Goal: Task Accomplishment & Management: Manage account settings

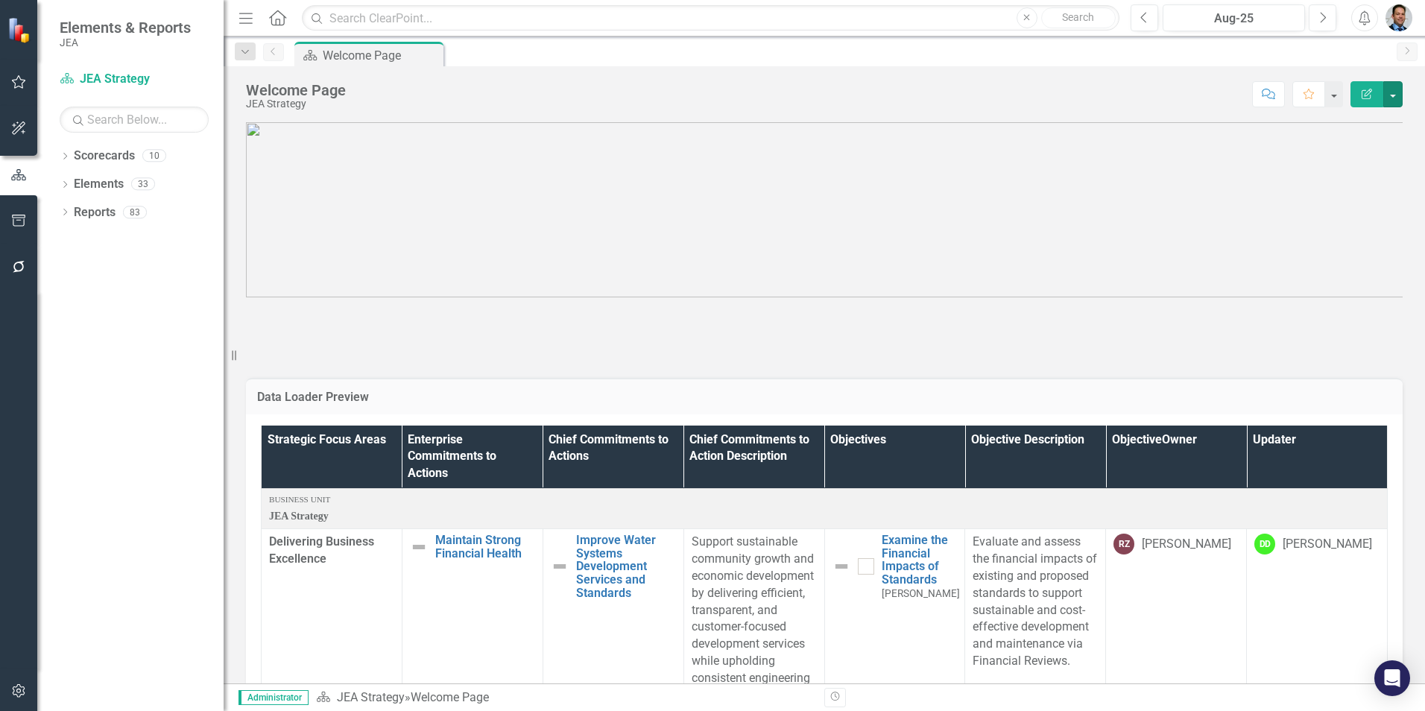
click at [1387, 95] on button "button" at bounding box center [1392, 94] width 19 height 26
click at [1355, 145] on link "Edit Report Edit Layout" at bounding box center [1341, 150] width 121 height 28
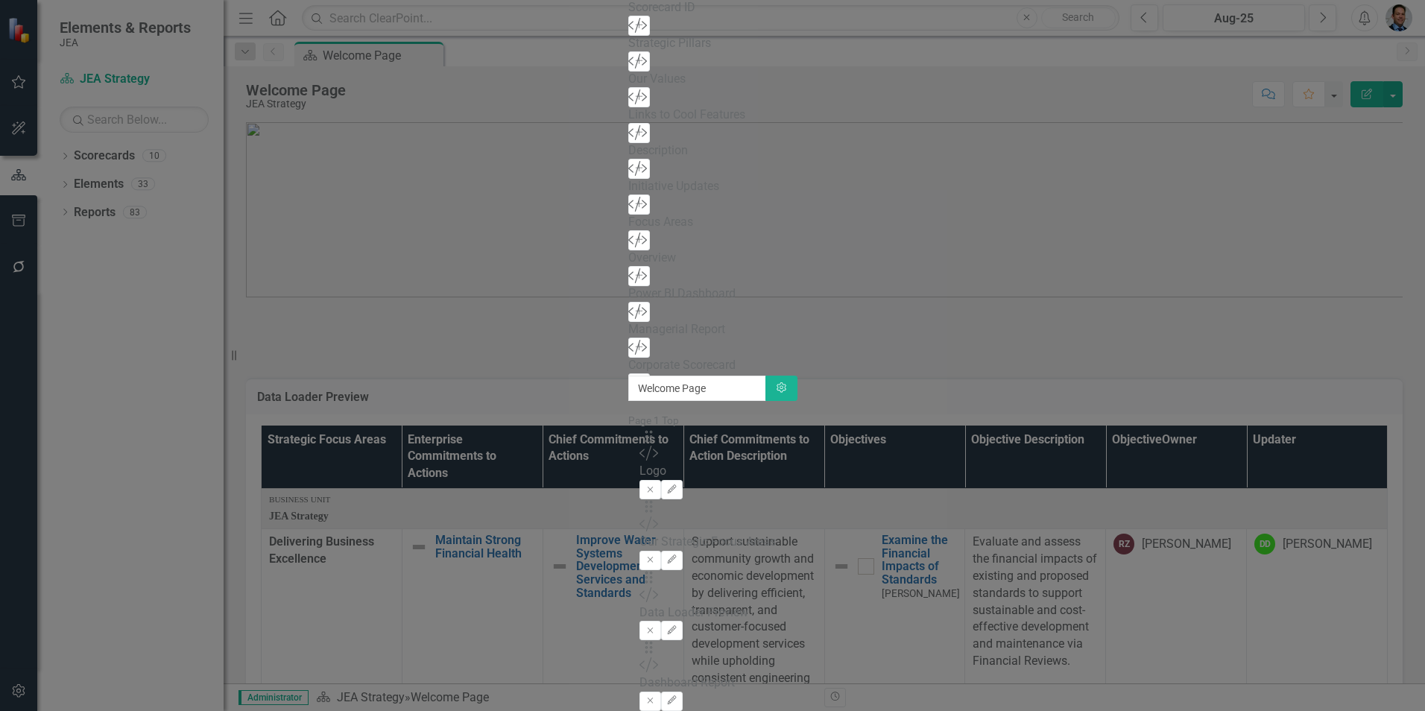
click at [656, 555] on icon "Remove" at bounding box center [650, 559] width 11 height 9
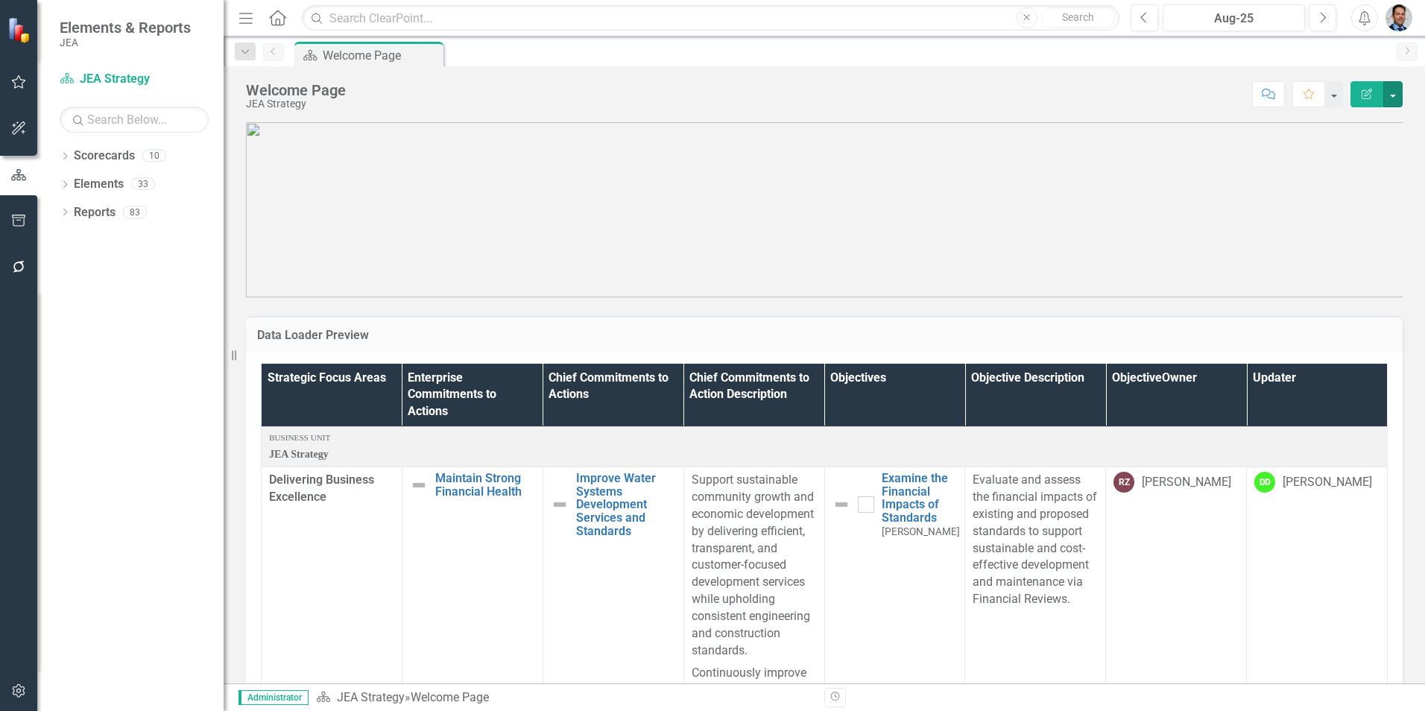
click at [1393, 98] on button "button" at bounding box center [1392, 94] width 19 height 26
click at [1345, 151] on link "Edit Report Edit Layout" at bounding box center [1341, 150] width 121 height 28
